Goal: Find specific page/section: Find specific page/section

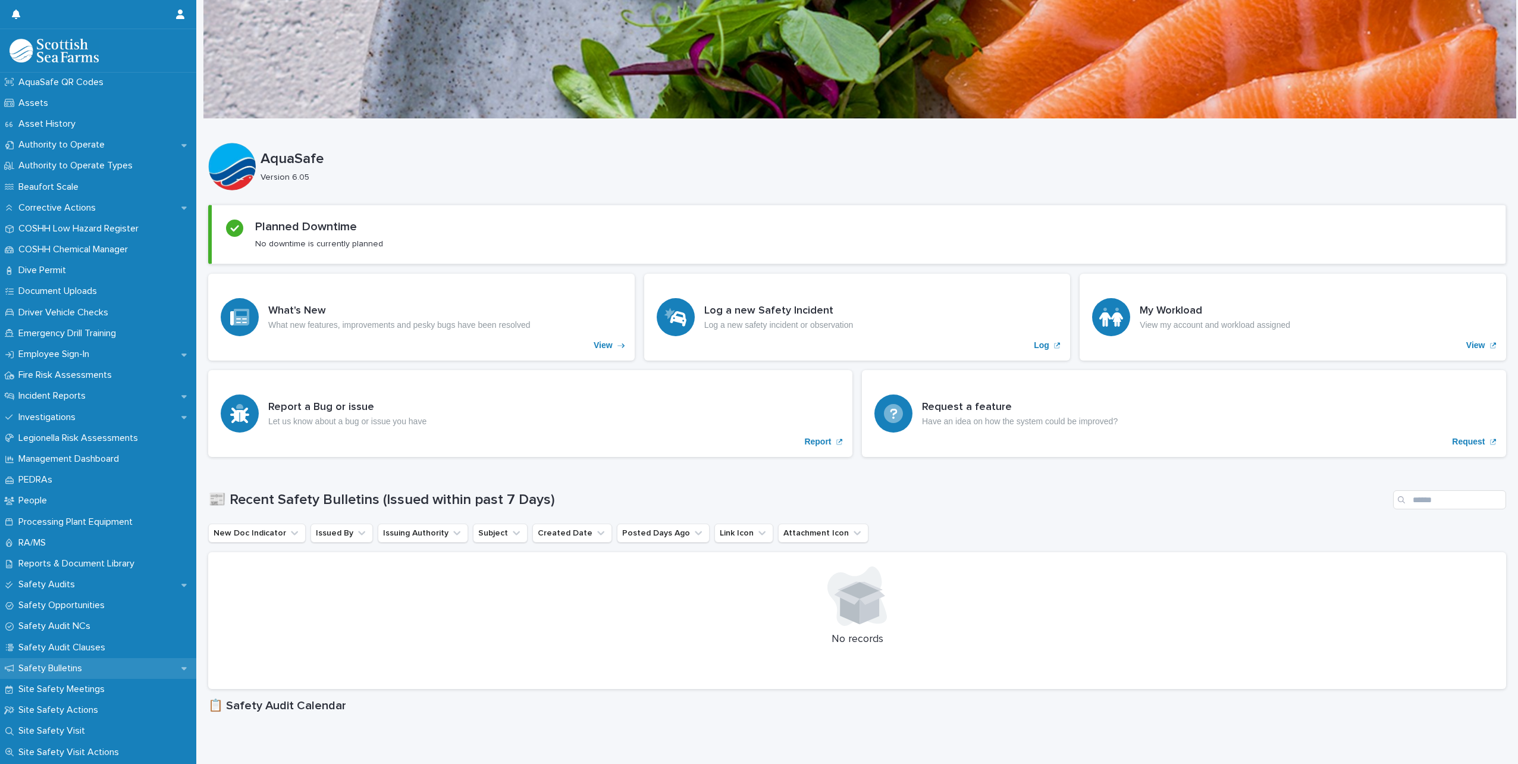
scroll to position [49, 0]
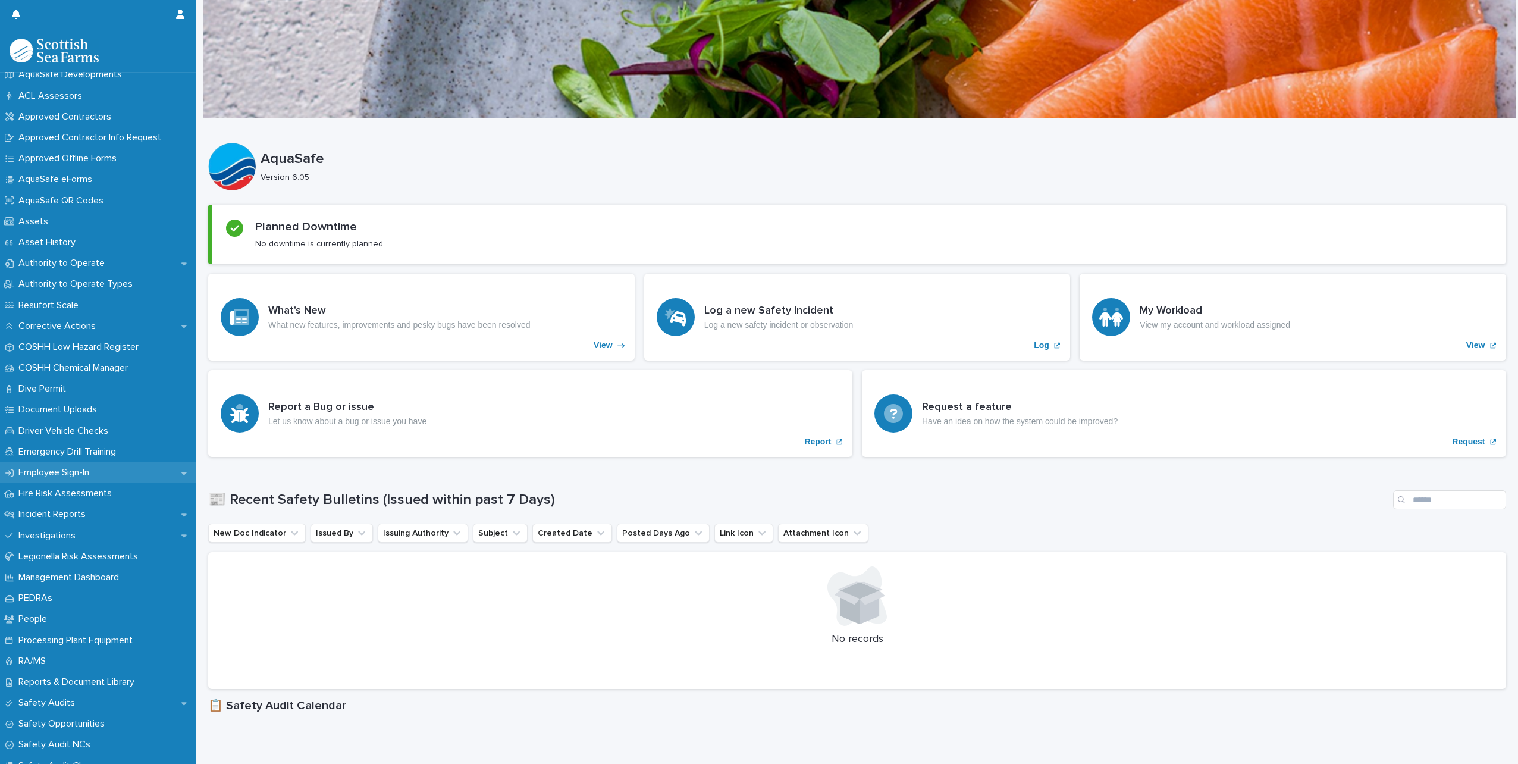
click at [54, 473] on p "Employee Sign-In" at bounding box center [56, 472] width 85 height 11
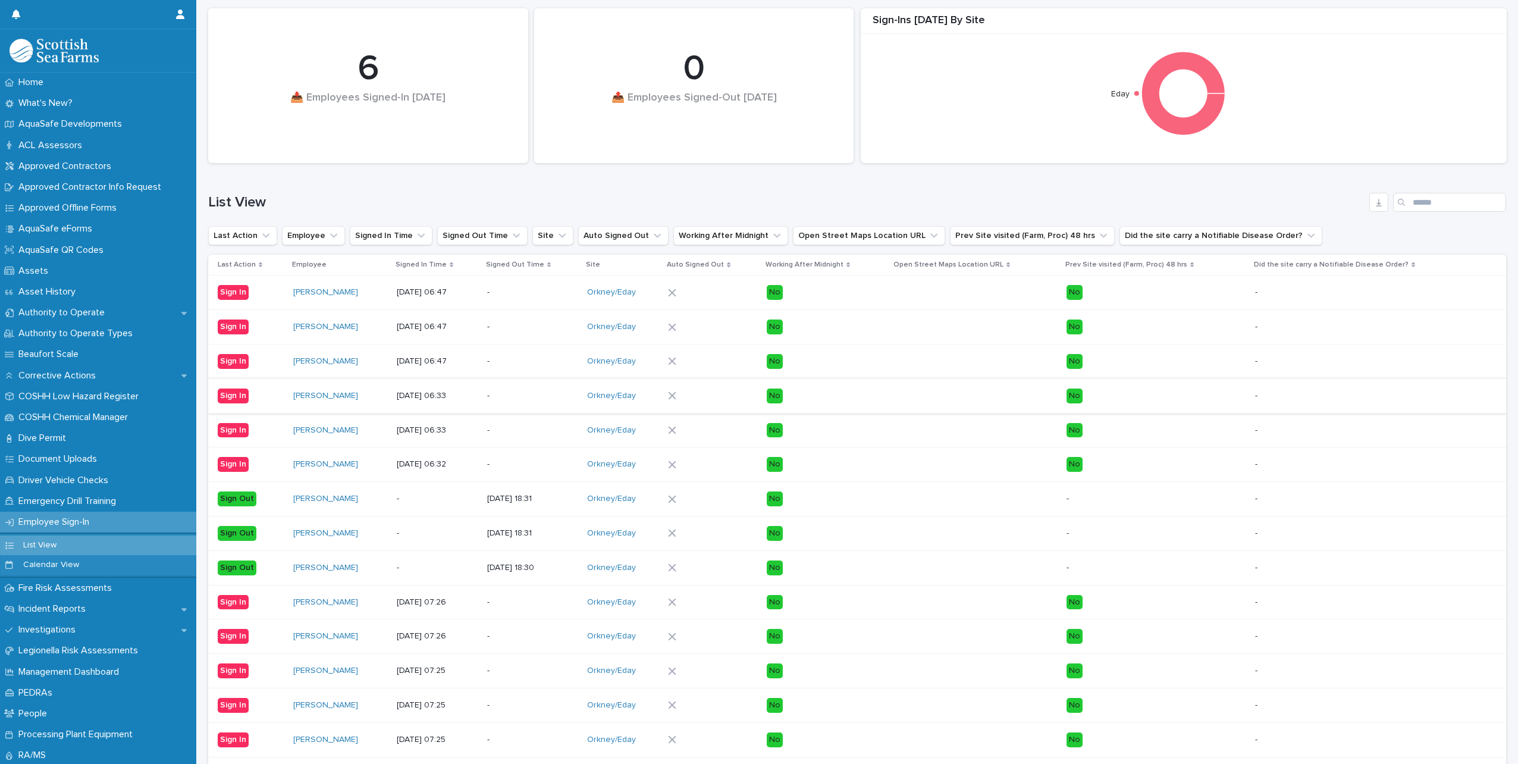
scroll to position [11, 0]
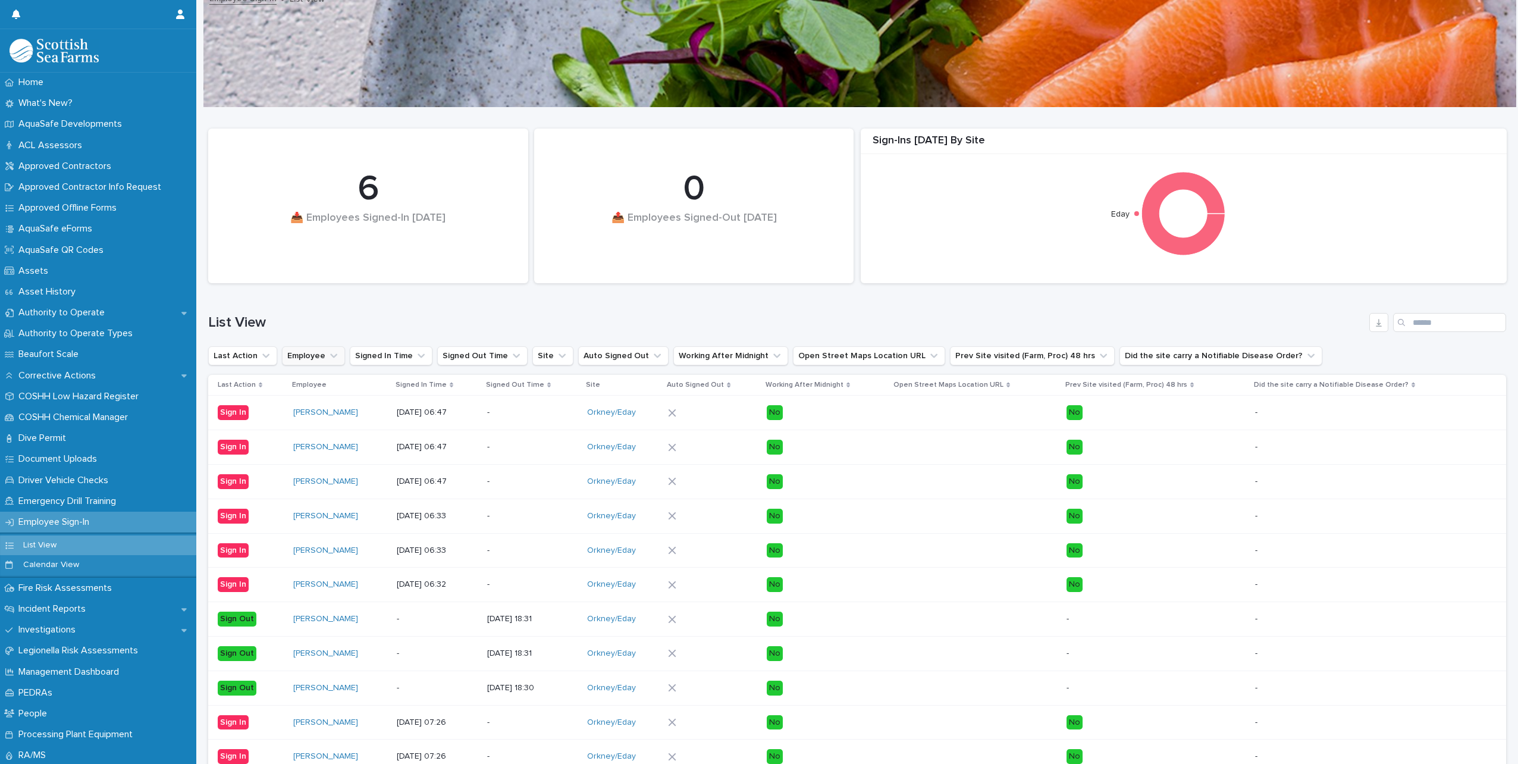
click at [340, 357] on button "Employee" at bounding box center [313, 355] width 63 height 19
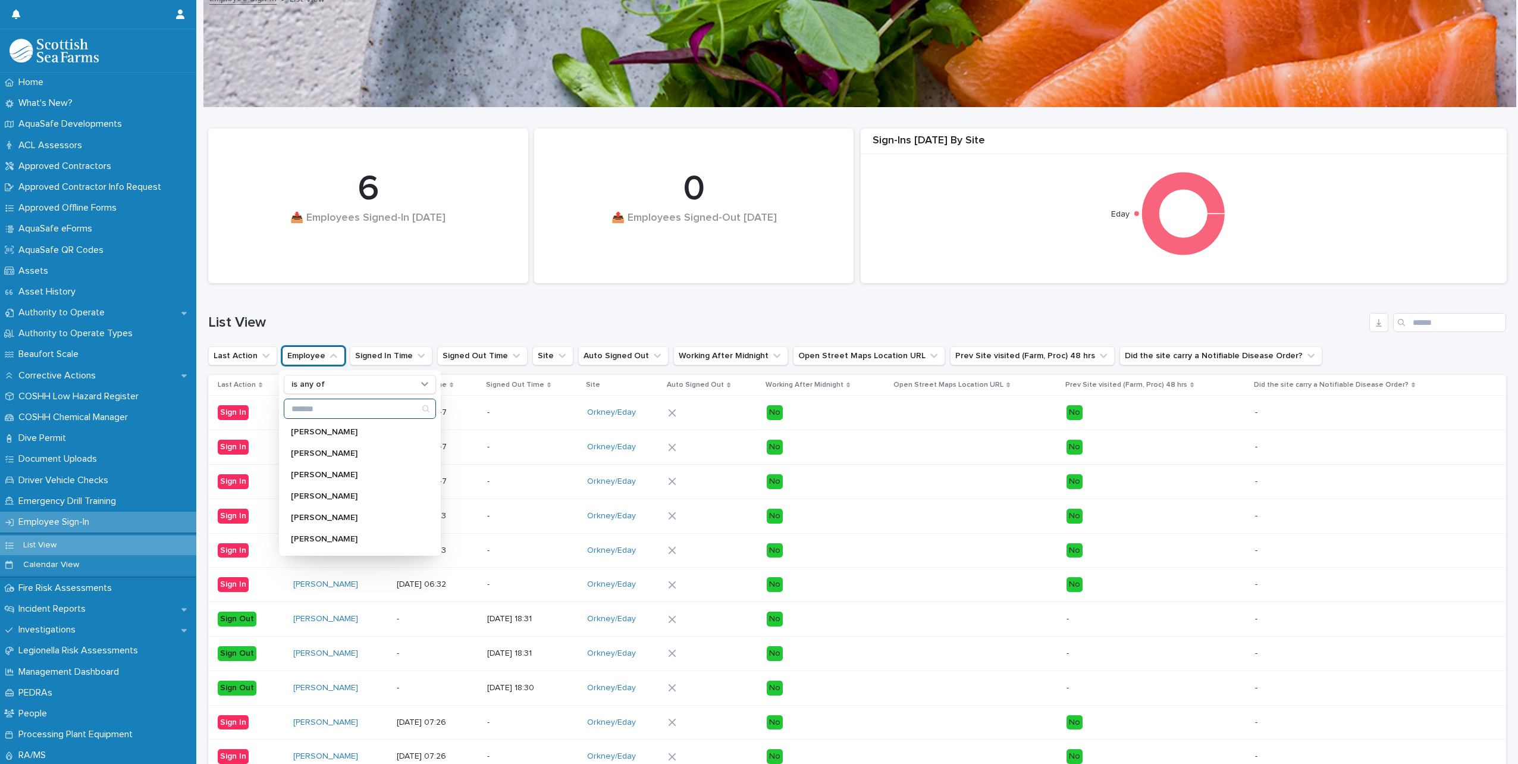
click at [327, 416] on input "Search" at bounding box center [359, 408] width 151 height 19
type input "*****"
click at [331, 432] on p "[PERSON_NAME]" at bounding box center [354, 432] width 126 height 8
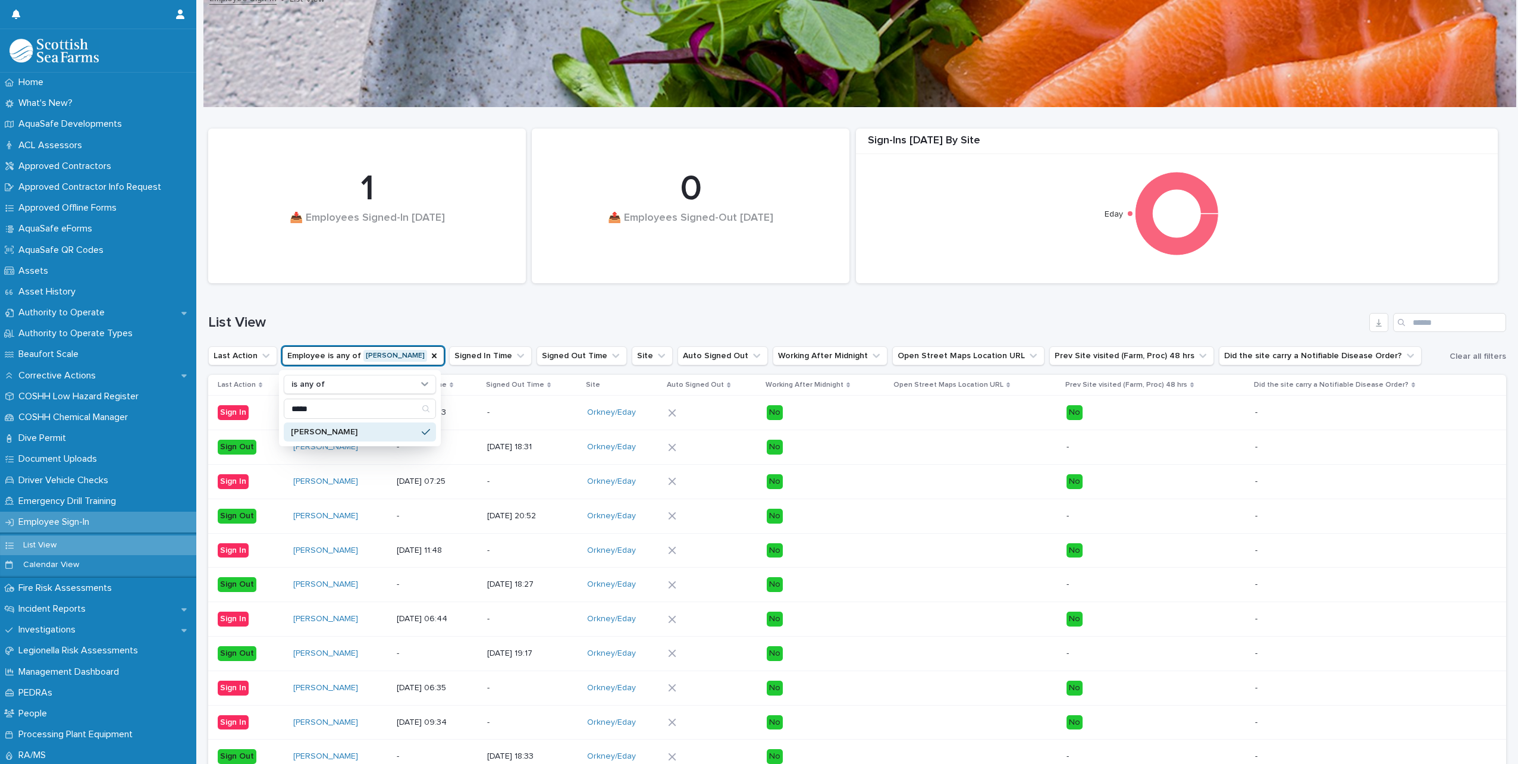
click at [572, 334] on div "List View" at bounding box center [857, 317] width 1298 height 57
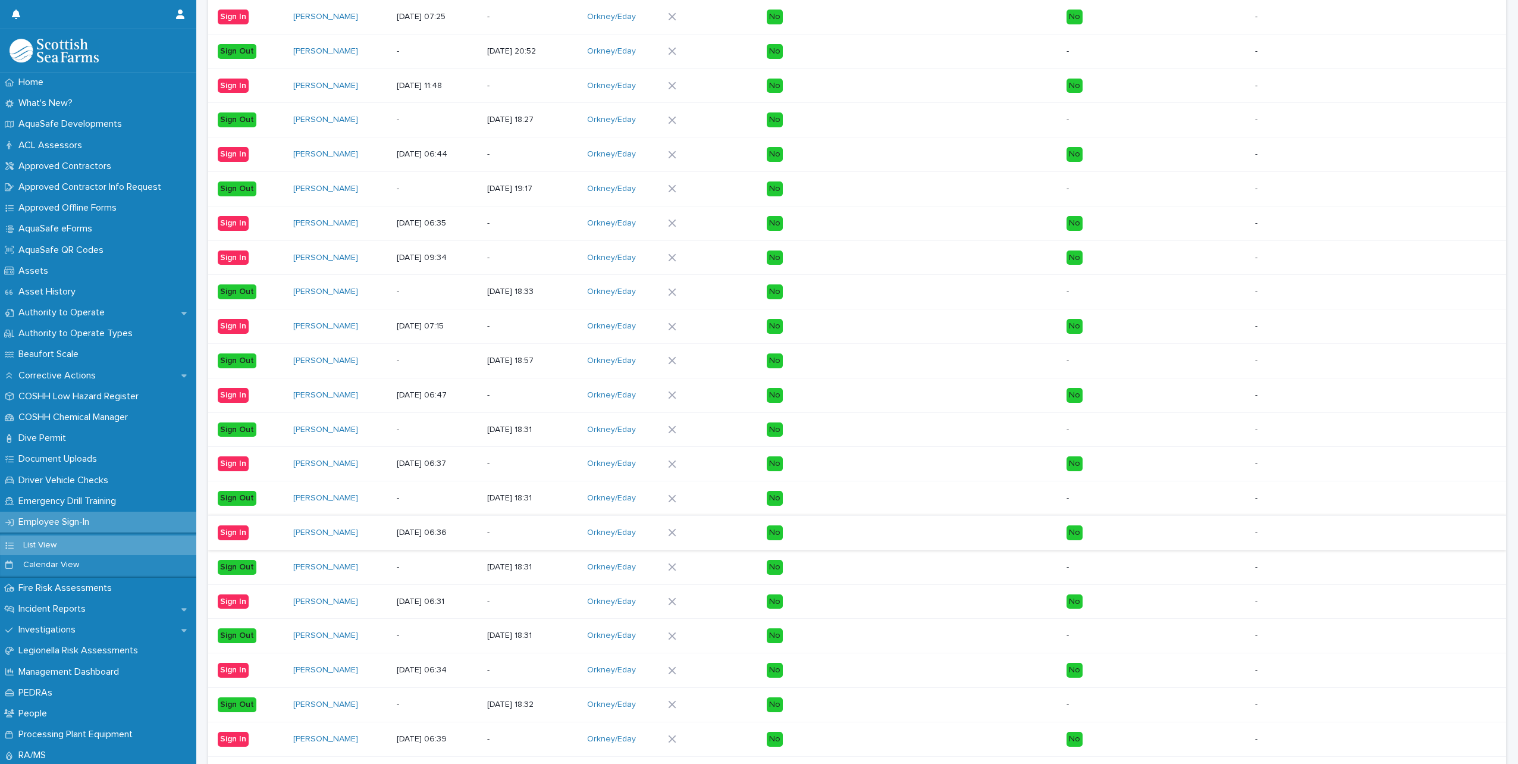
scroll to position [785, 0]
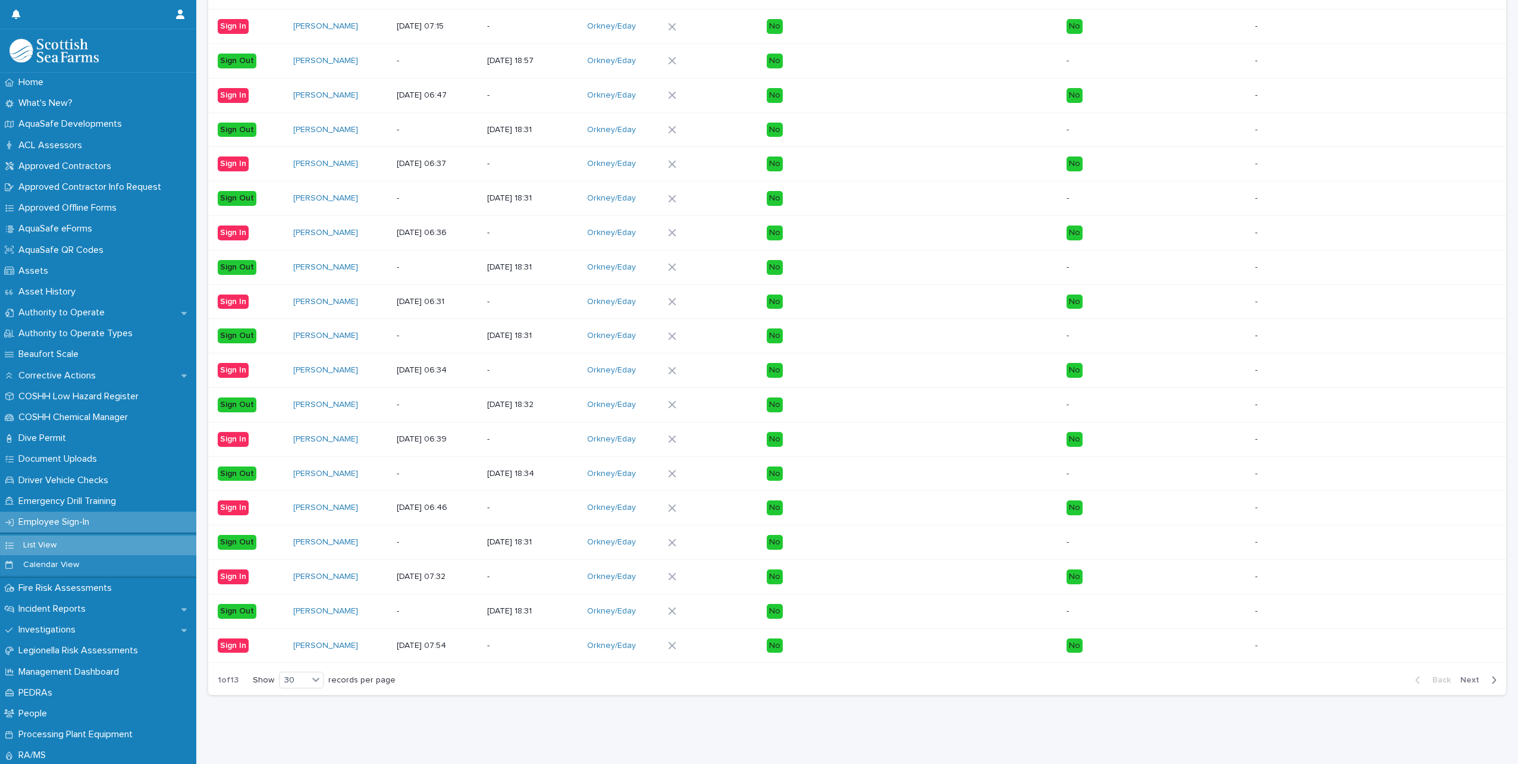
click at [1463, 676] on button "Next" at bounding box center [1480, 679] width 51 height 11
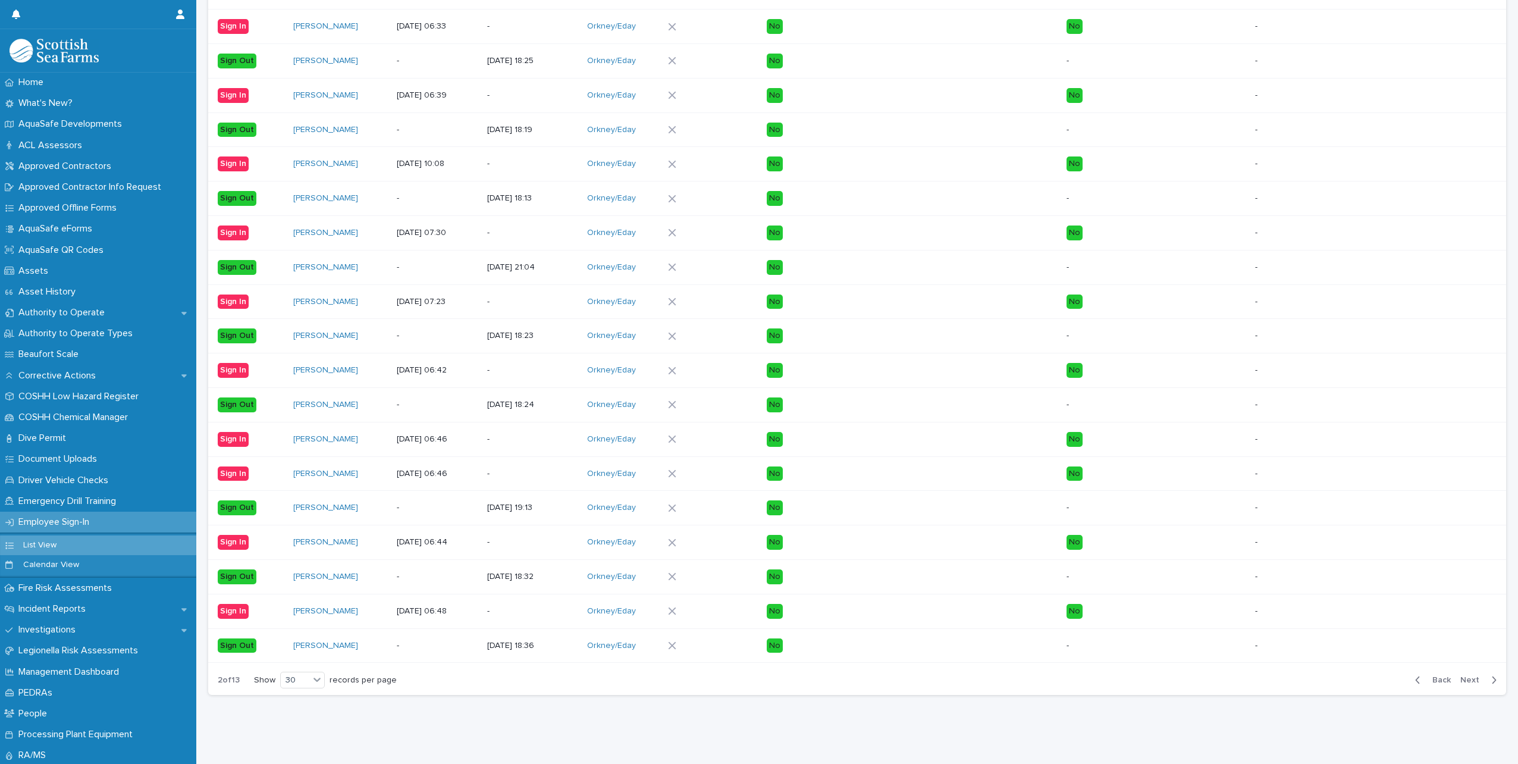
click at [1463, 676] on span "Next" at bounding box center [1473, 680] width 26 height 8
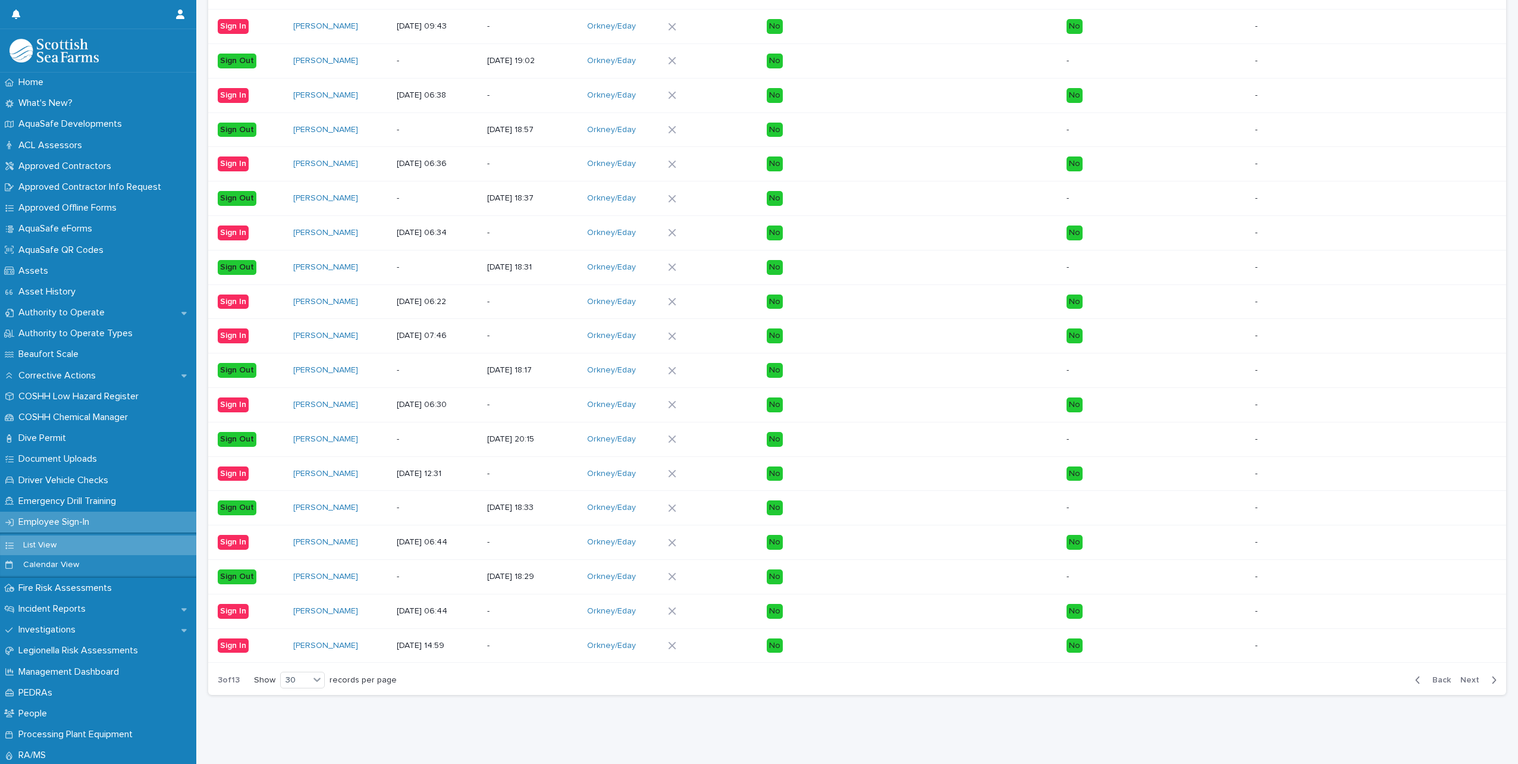
click at [1463, 676] on span "Next" at bounding box center [1473, 680] width 26 height 8
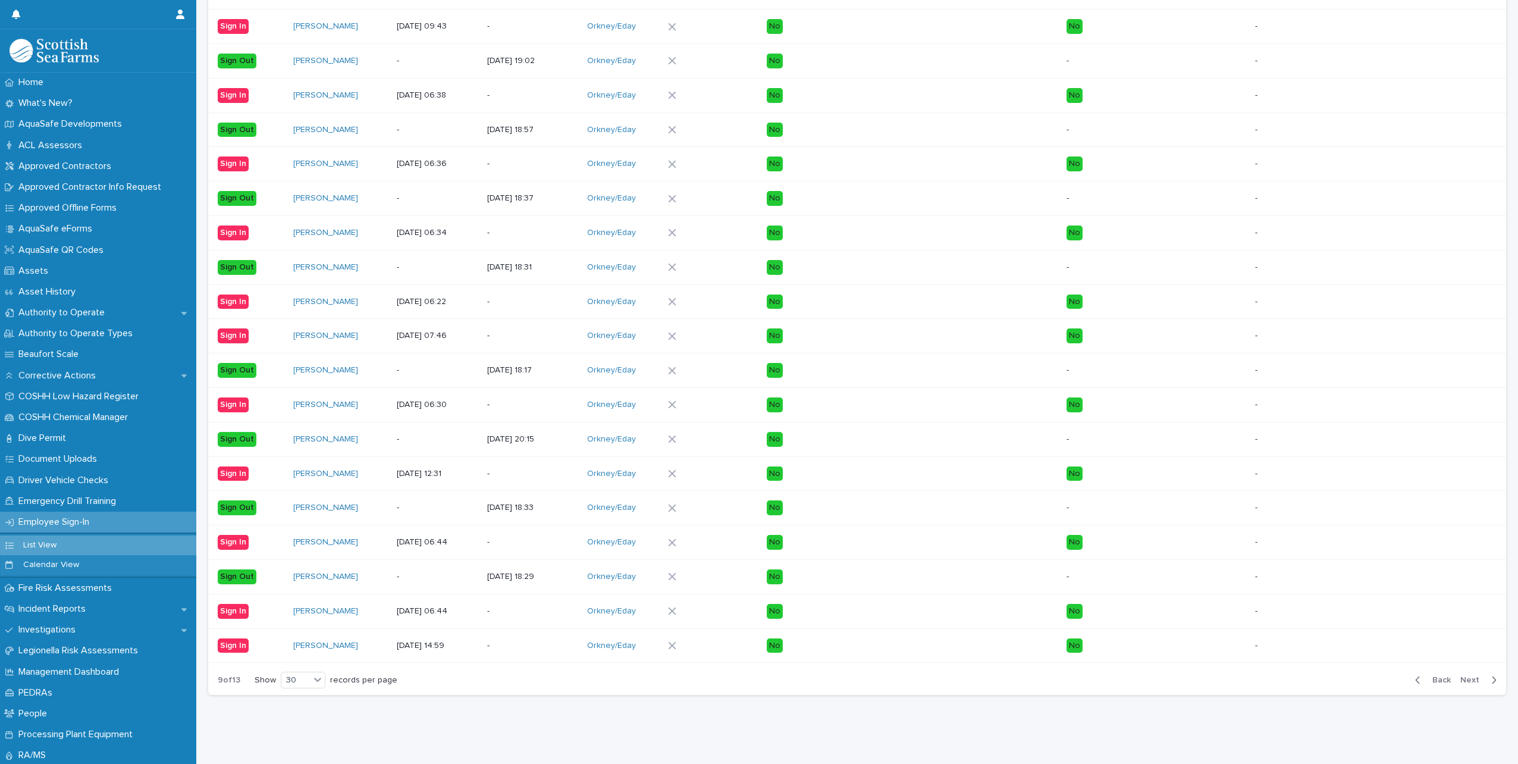
click at [1463, 676] on span "Next" at bounding box center [1473, 680] width 26 height 8
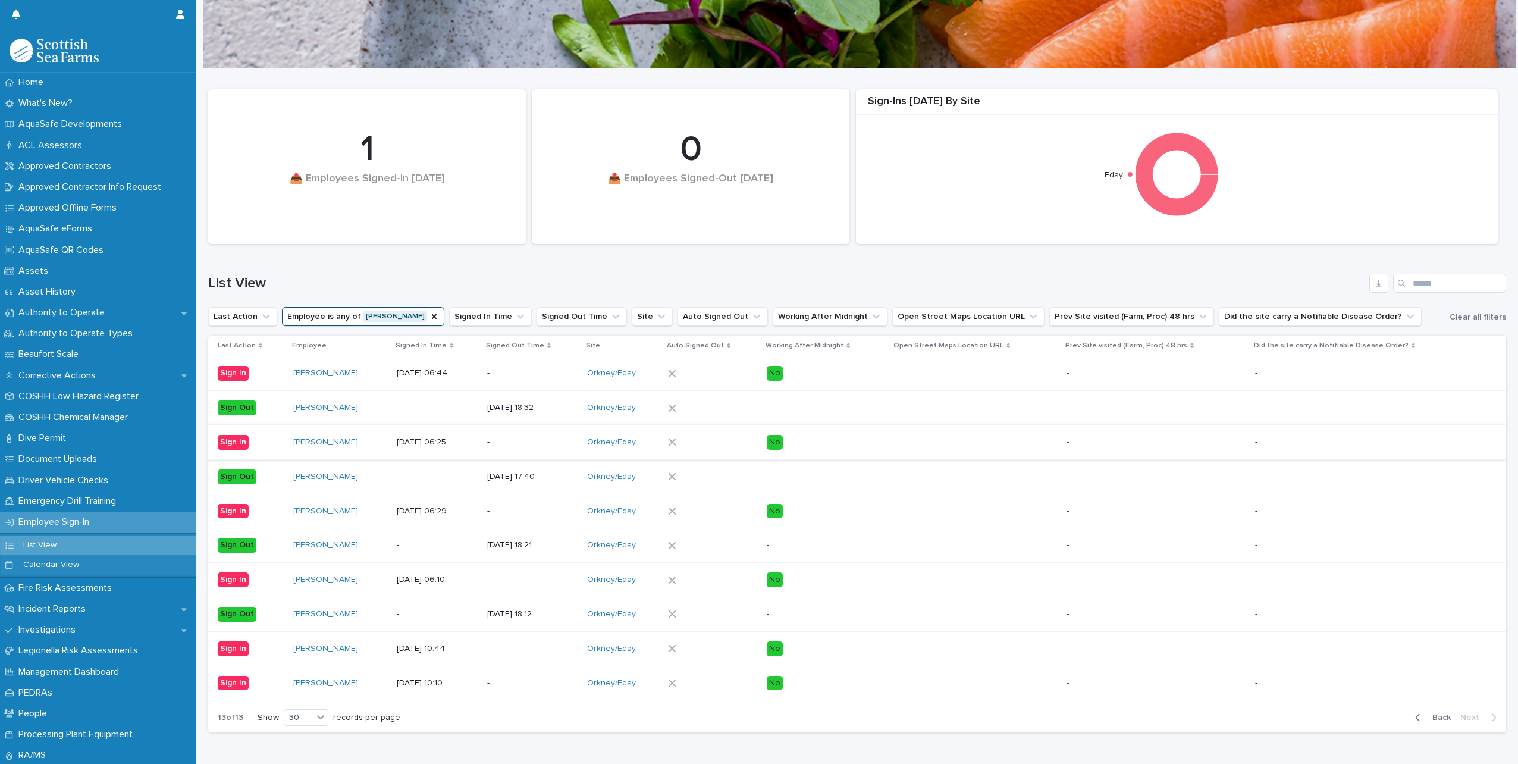
scroll to position [97, 0]
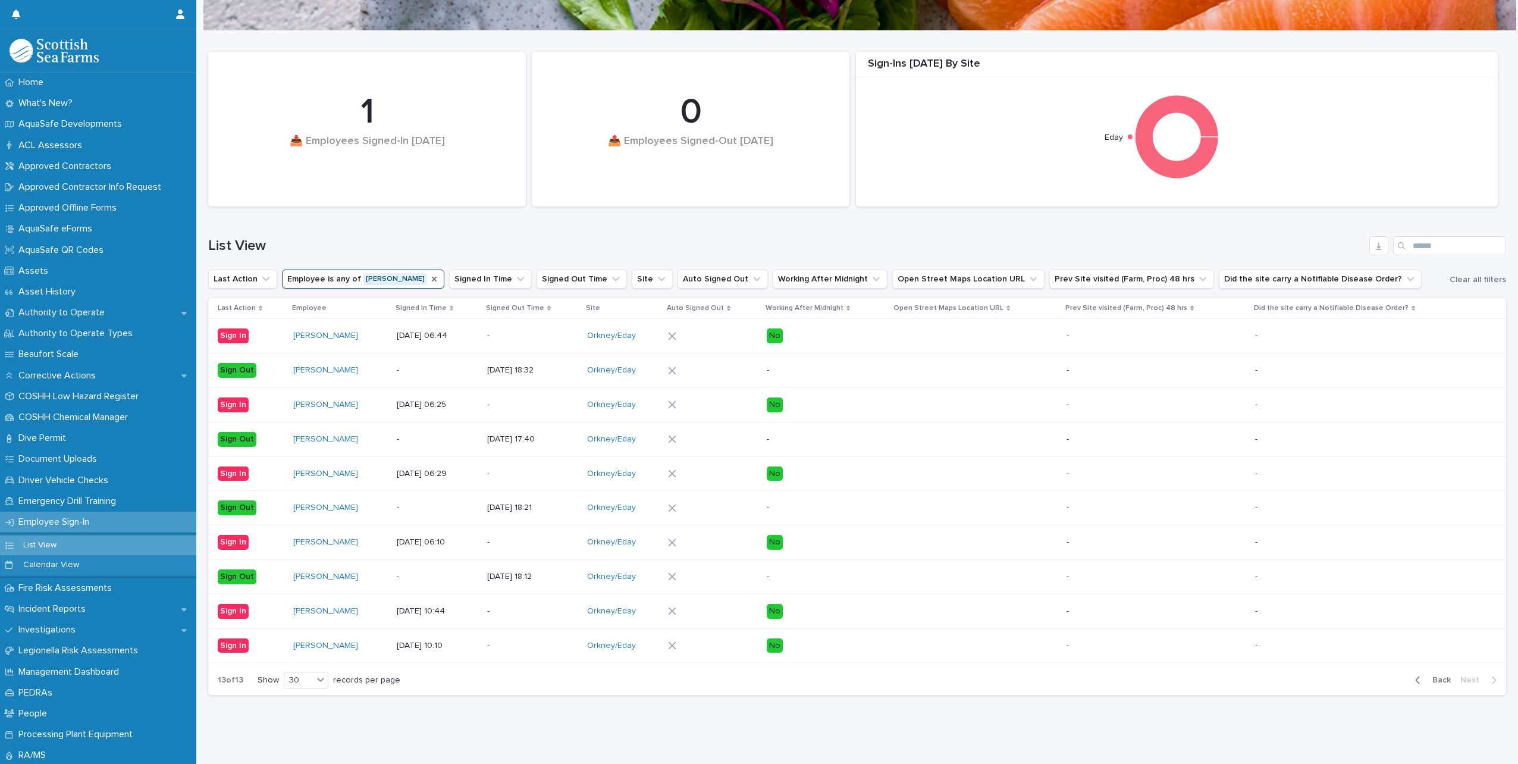
click at [432, 277] on icon "Employee" at bounding box center [434, 279] width 5 height 5
